Goal: Check status: Check status

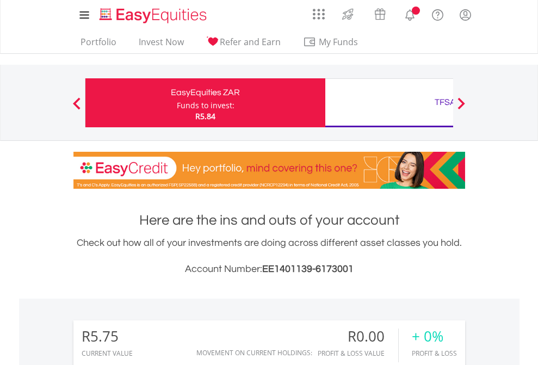
scroll to position [104, 171]
click at [177, 103] on div "Funds to invest:" at bounding box center [206, 105] width 58 height 11
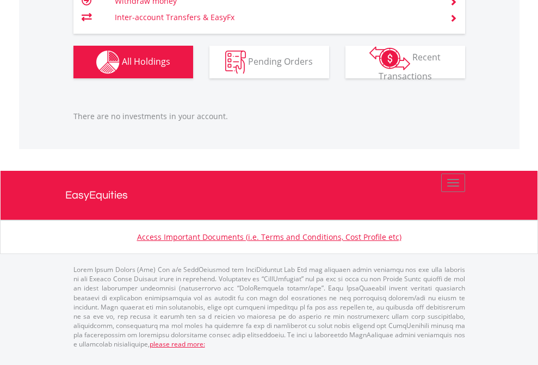
scroll to position [78, 0]
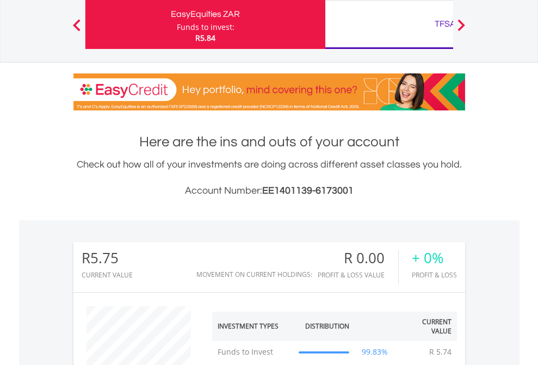
click at [389, 24] on div "TFSA" at bounding box center [445, 23] width 227 height 15
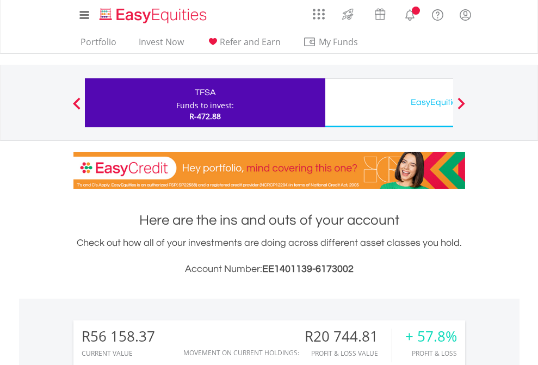
scroll to position [104, 171]
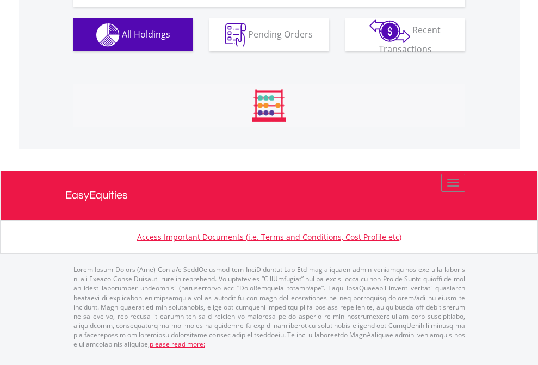
scroll to position [1210, 0]
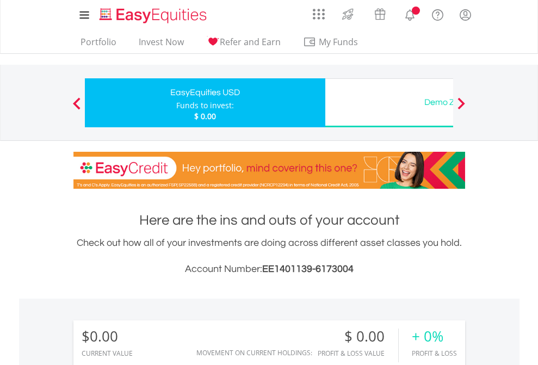
scroll to position [104, 171]
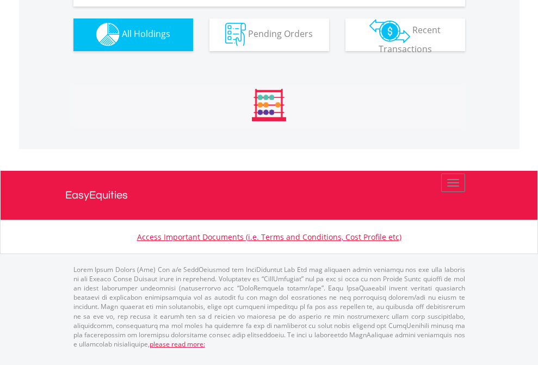
scroll to position [1077, 0]
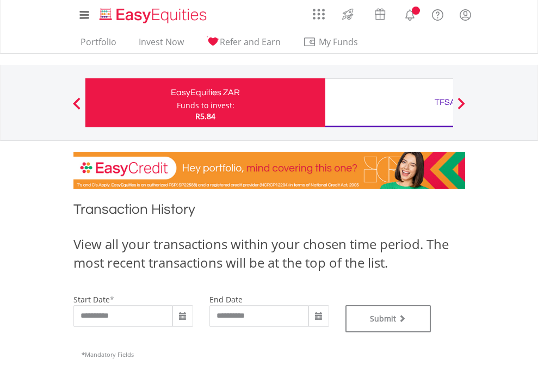
type input "**********"
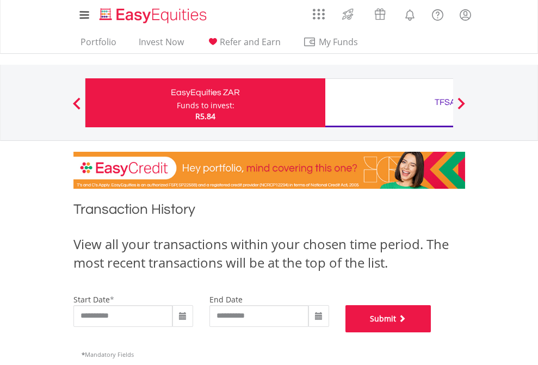
click at [432, 332] on button "Submit" at bounding box center [389, 318] width 86 height 27
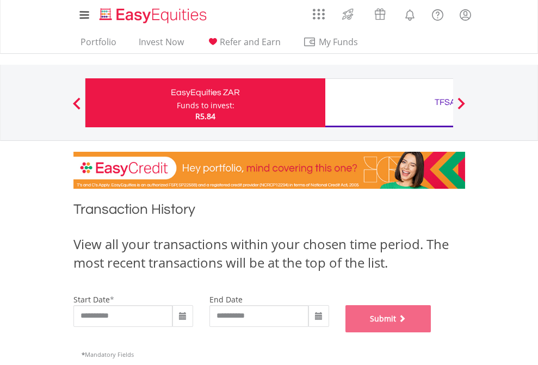
scroll to position [441, 0]
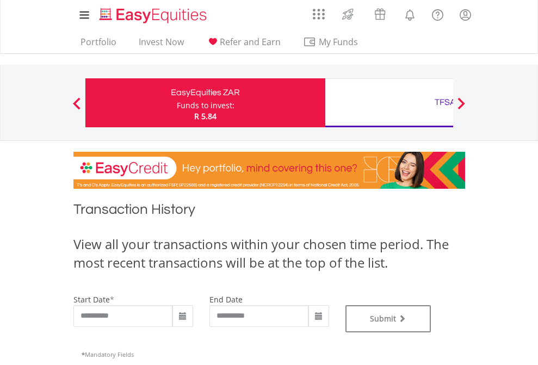
click at [389, 103] on div "TFSA" at bounding box center [445, 102] width 227 height 15
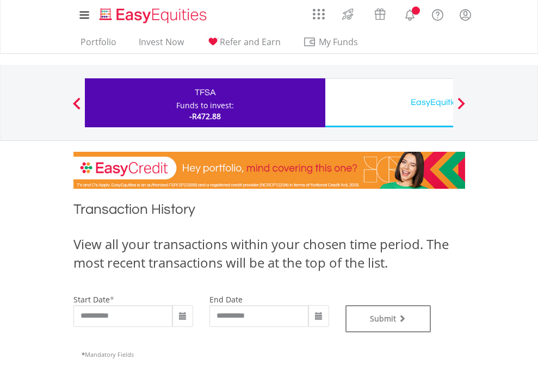
type input "**********"
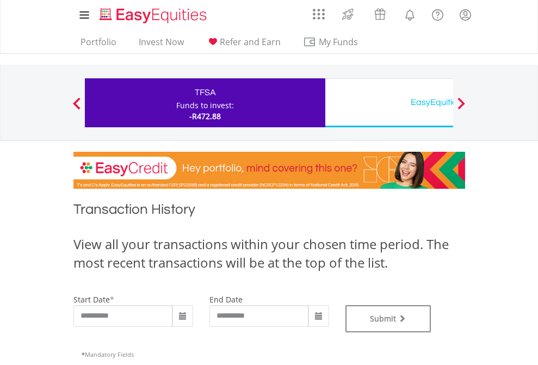
click at [389, 103] on div "EasyEquities USD" at bounding box center [445, 102] width 227 height 15
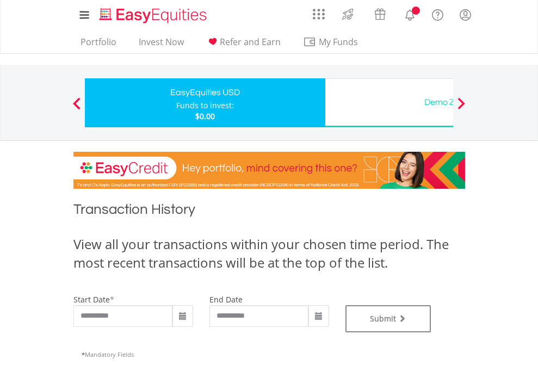
type input "**********"
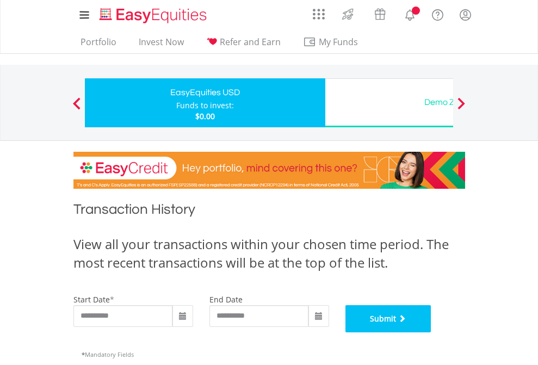
click at [432, 332] on button "Submit" at bounding box center [389, 318] width 86 height 27
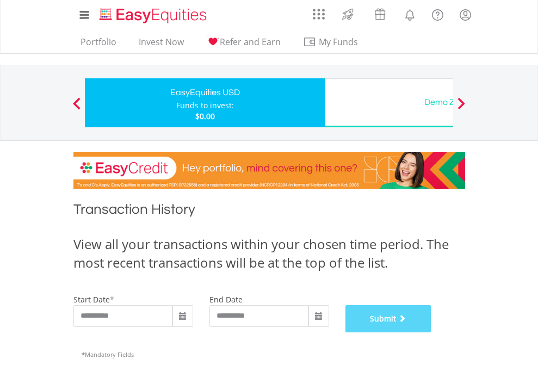
scroll to position [441, 0]
